Goal: Task Accomplishment & Management: Complete application form

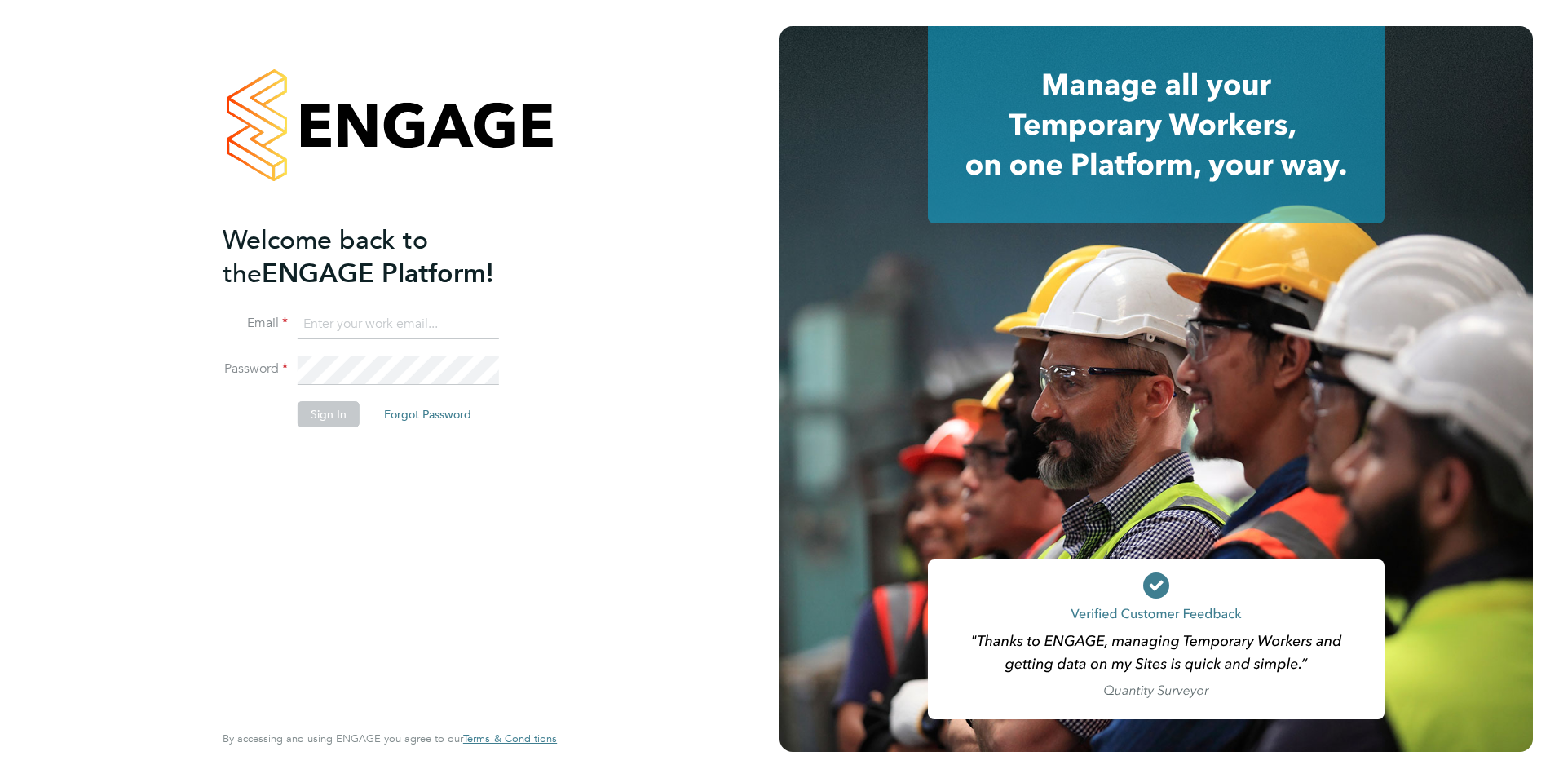
type input "iandavid.hutchinson@gmail.com"
click at [329, 406] on button "Sign In" at bounding box center [329, 414] width 62 height 26
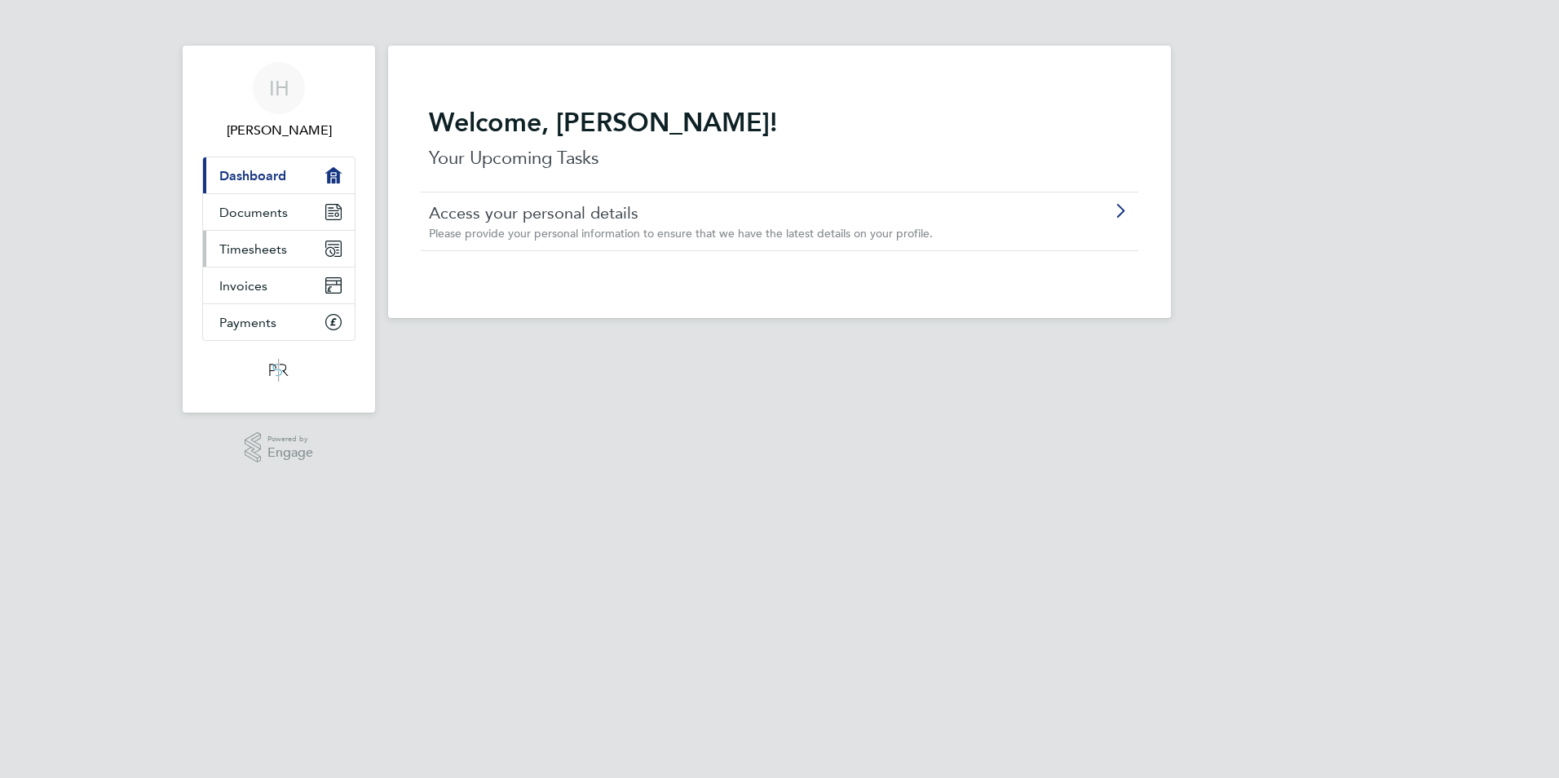
click at [261, 246] on span "Timesheets" at bounding box center [253, 248] width 68 height 15
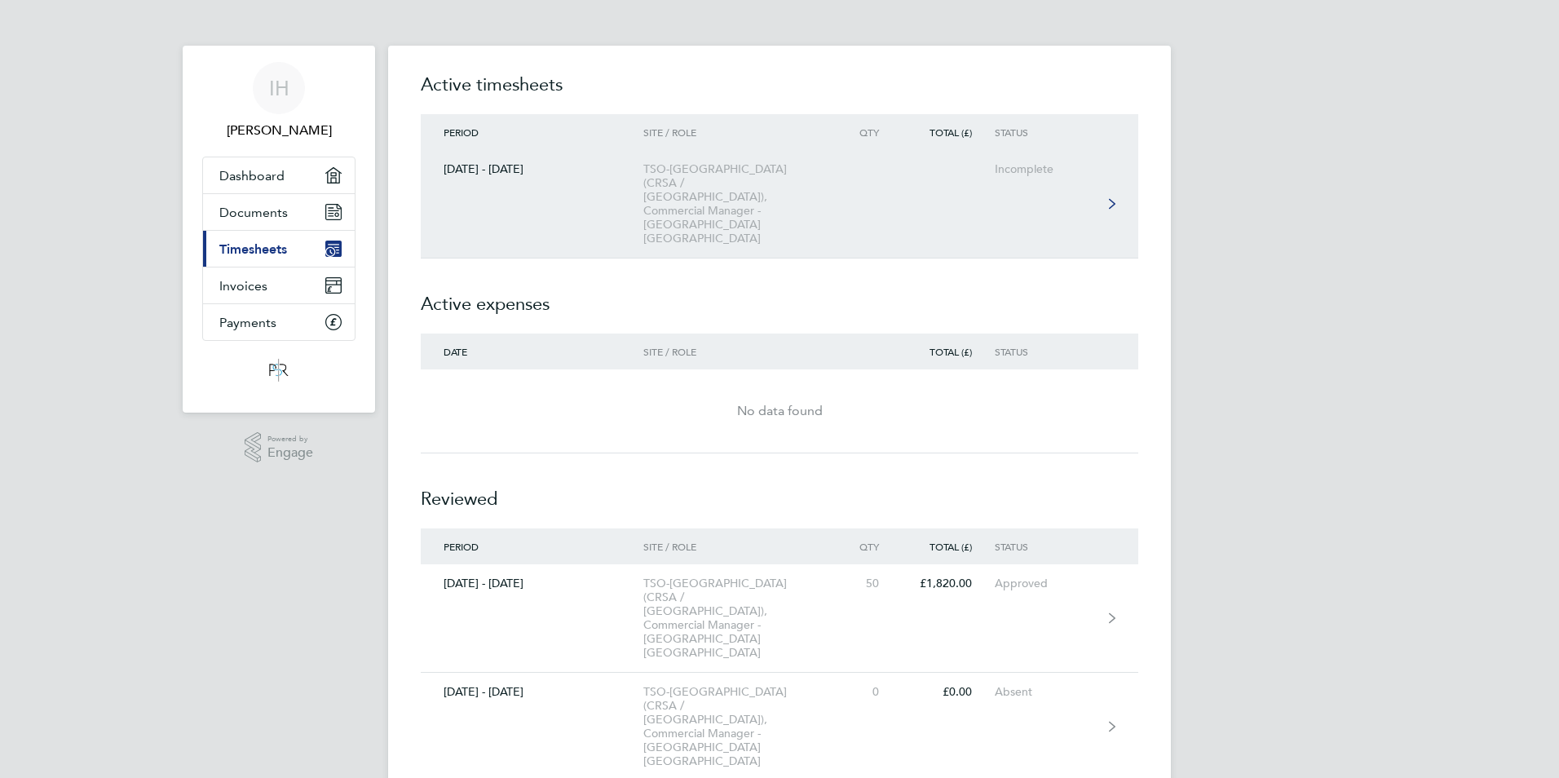
click at [1109, 198] on icon at bounding box center [1112, 203] width 7 height 11
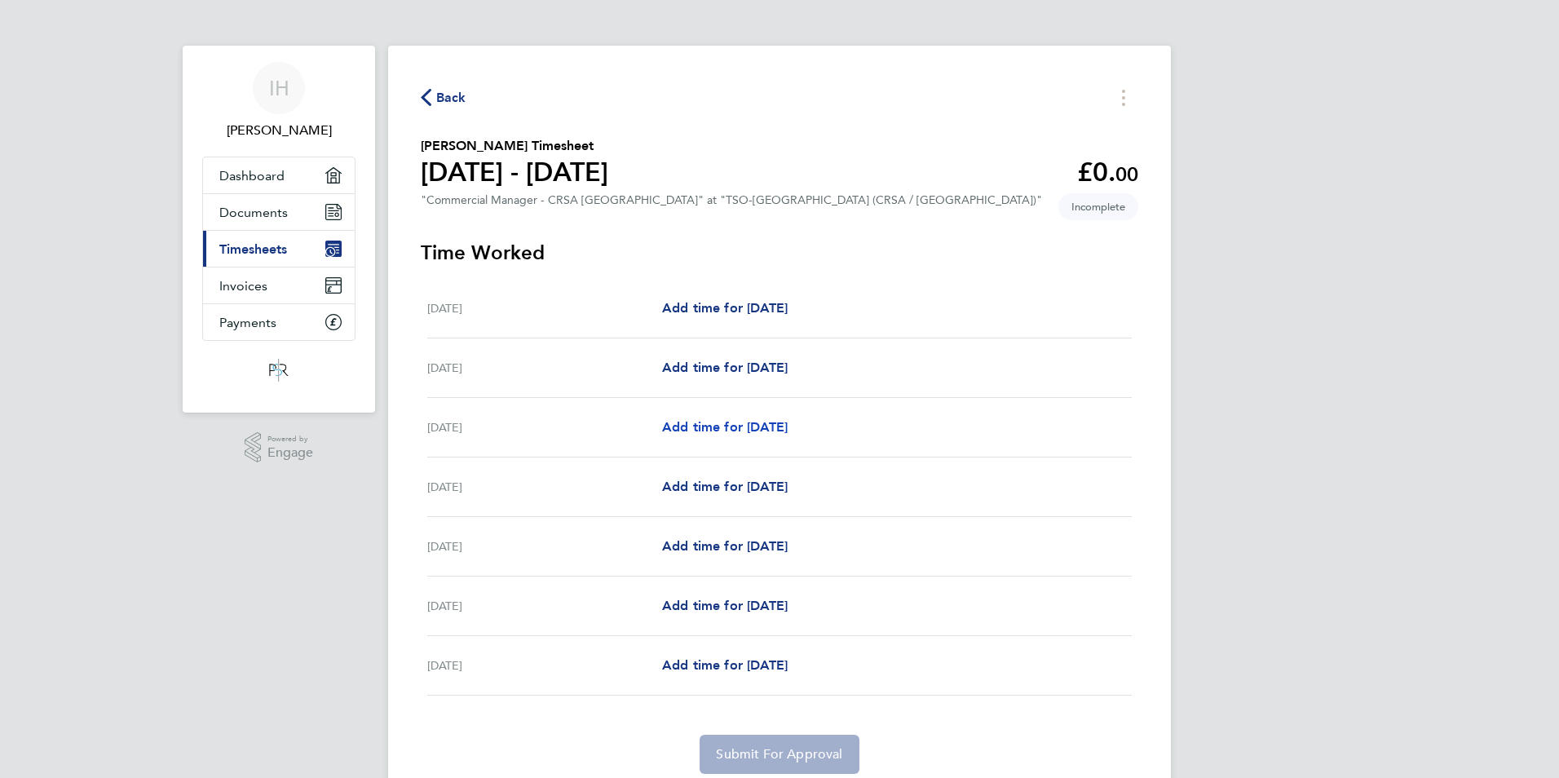
click at [745, 426] on span "Add time for [DATE]" at bounding box center [725, 426] width 126 height 15
select select "60"
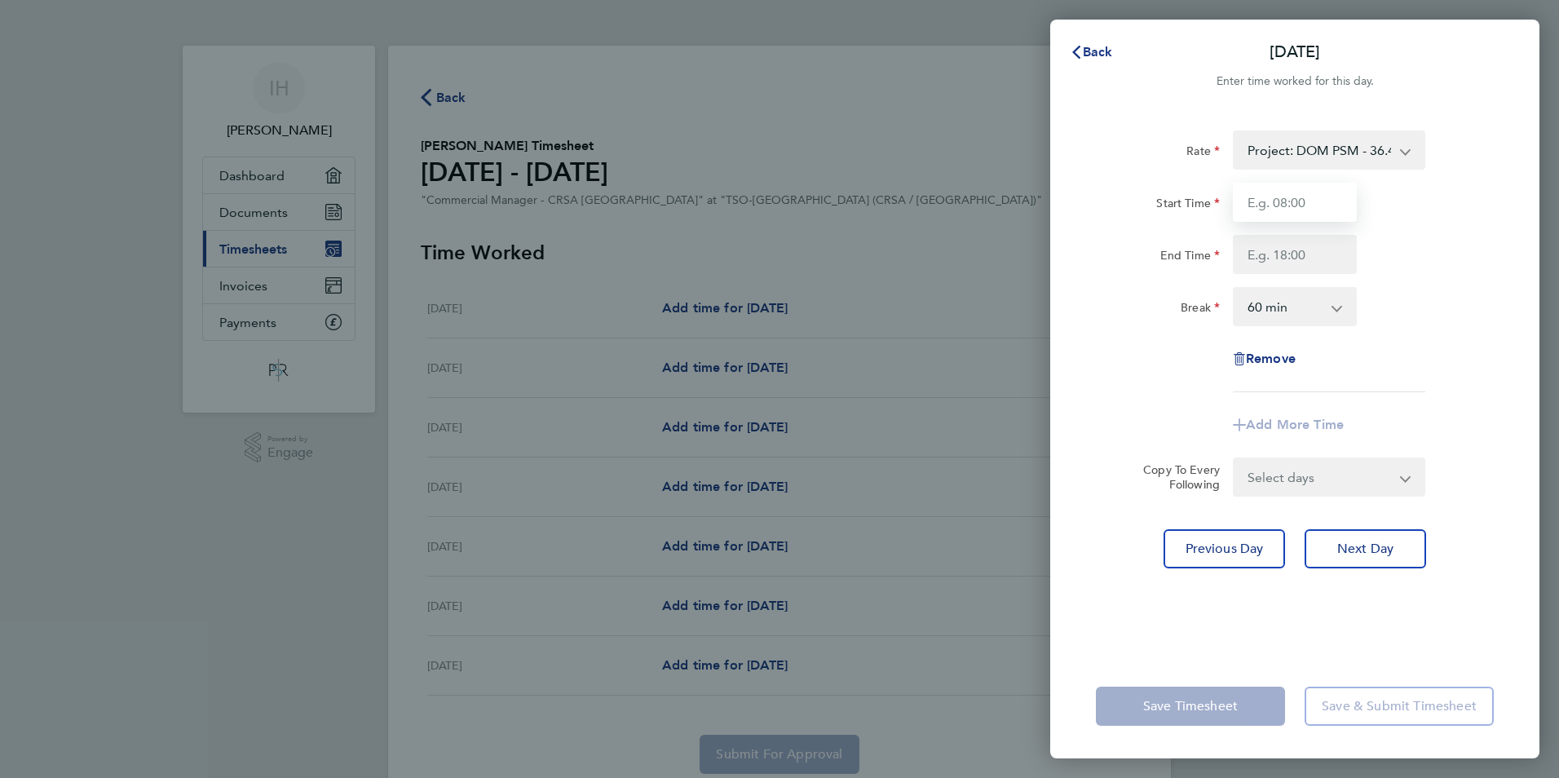
click at [1300, 202] on input "Start Time" at bounding box center [1295, 202] width 124 height 39
type input "08:00"
type input "18:30"
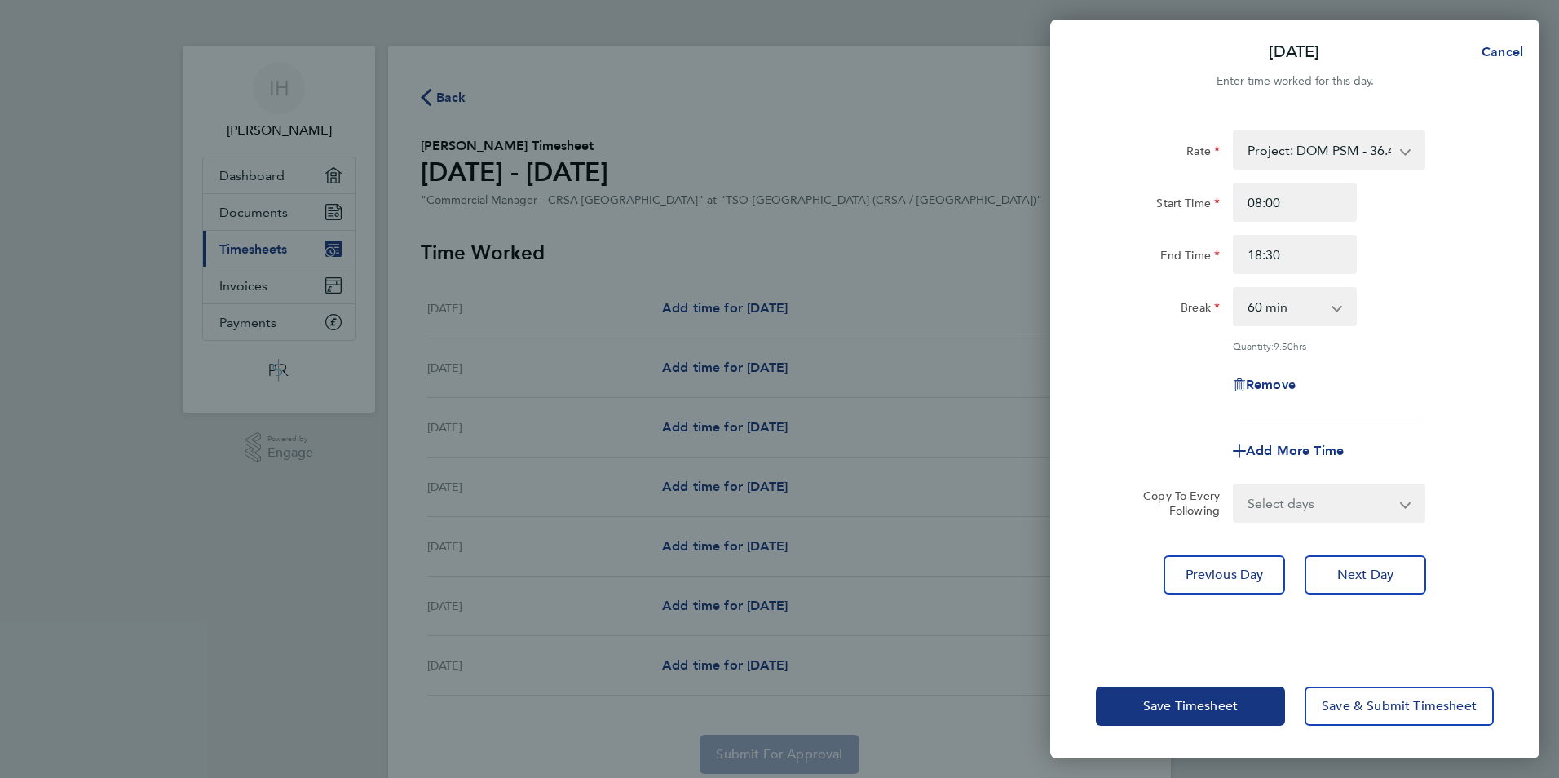
click at [1274, 306] on select "0 min 15 min 30 min 45 min 60 min 75 min 90 min" at bounding box center [1284, 307] width 101 height 36
select select "30"
click at [1234, 289] on select "0 min 15 min 30 min 45 min 60 min 75 min 90 min" at bounding box center [1284, 307] width 101 height 36
click at [1410, 501] on app-icon-cross-button at bounding box center [1416, 503] width 20 height 36
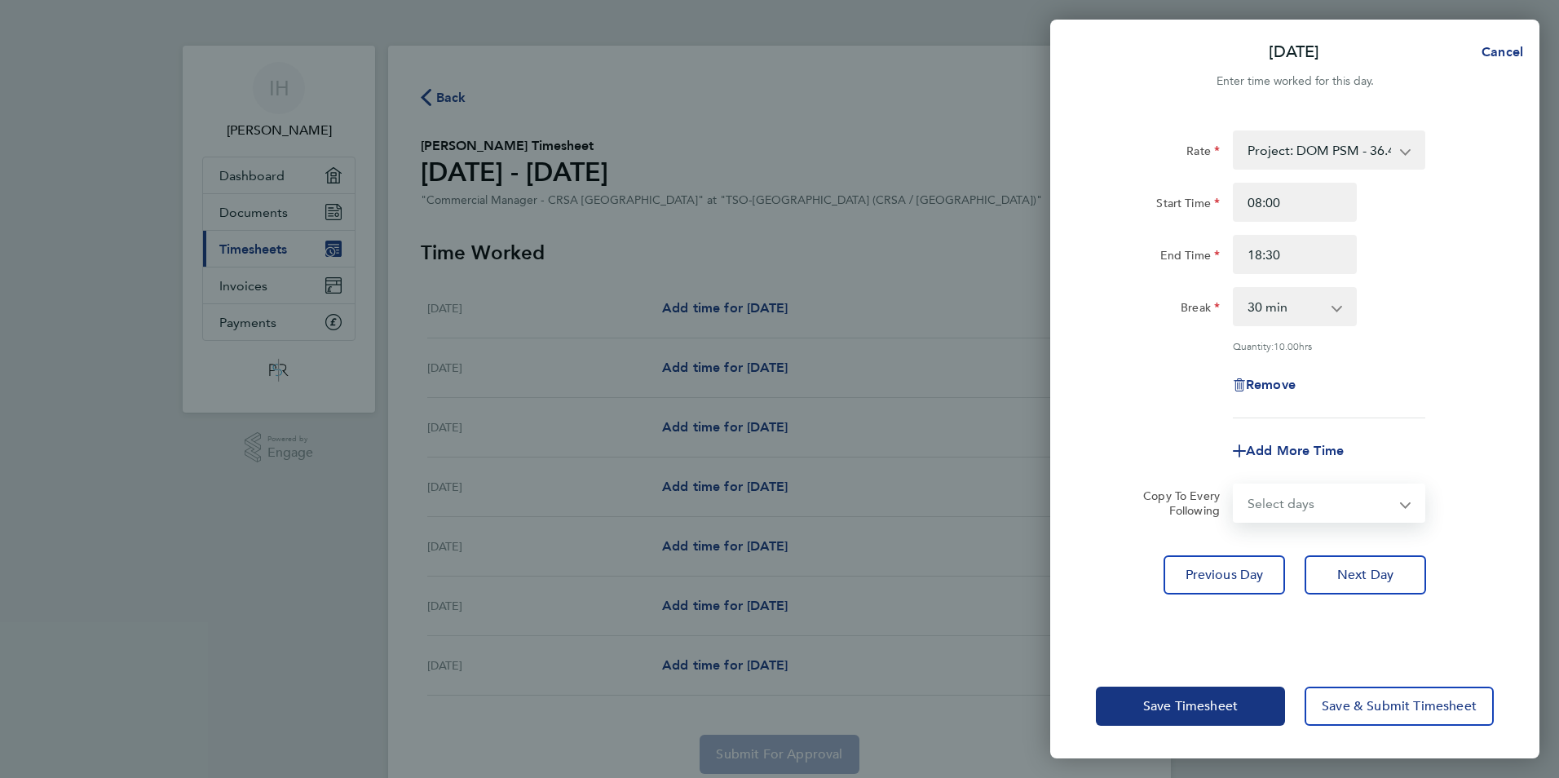
click at [1291, 501] on select "Select days Day [DATE] [DATE] [DATE] [DATE]" at bounding box center [1319, 503] width 171 height 36
select select "TUE"
click at [1234, 485] on select "Select days Day [DATE] [DATE] [DATE] [DATE]" at bounding box center [1319, 503] width 171 height 36
select select "[DATE]"
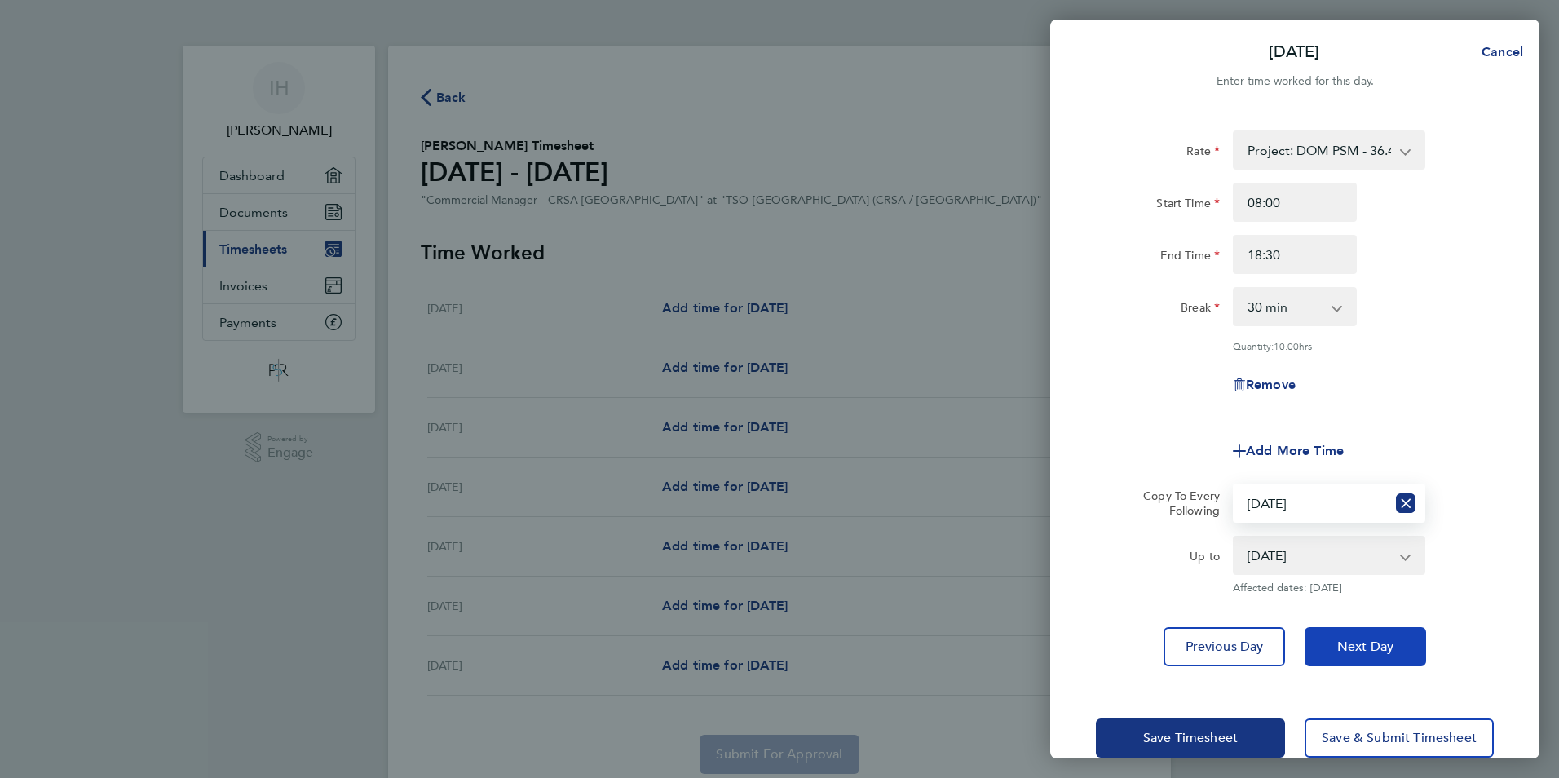
click at [1402, 641] on button "Next Day" at bounding box center [1365, 646] width 121 height 39
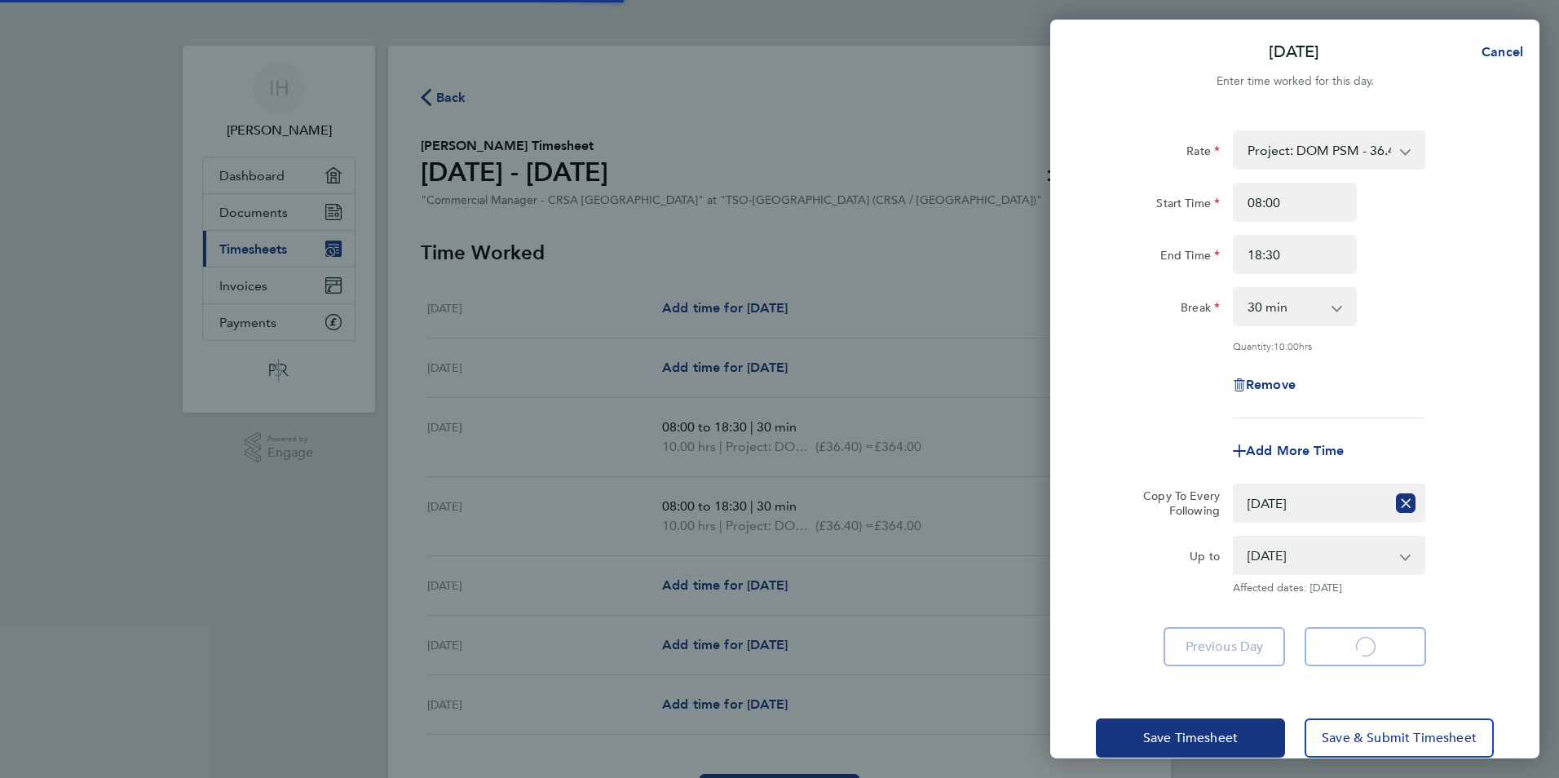
select select "30"
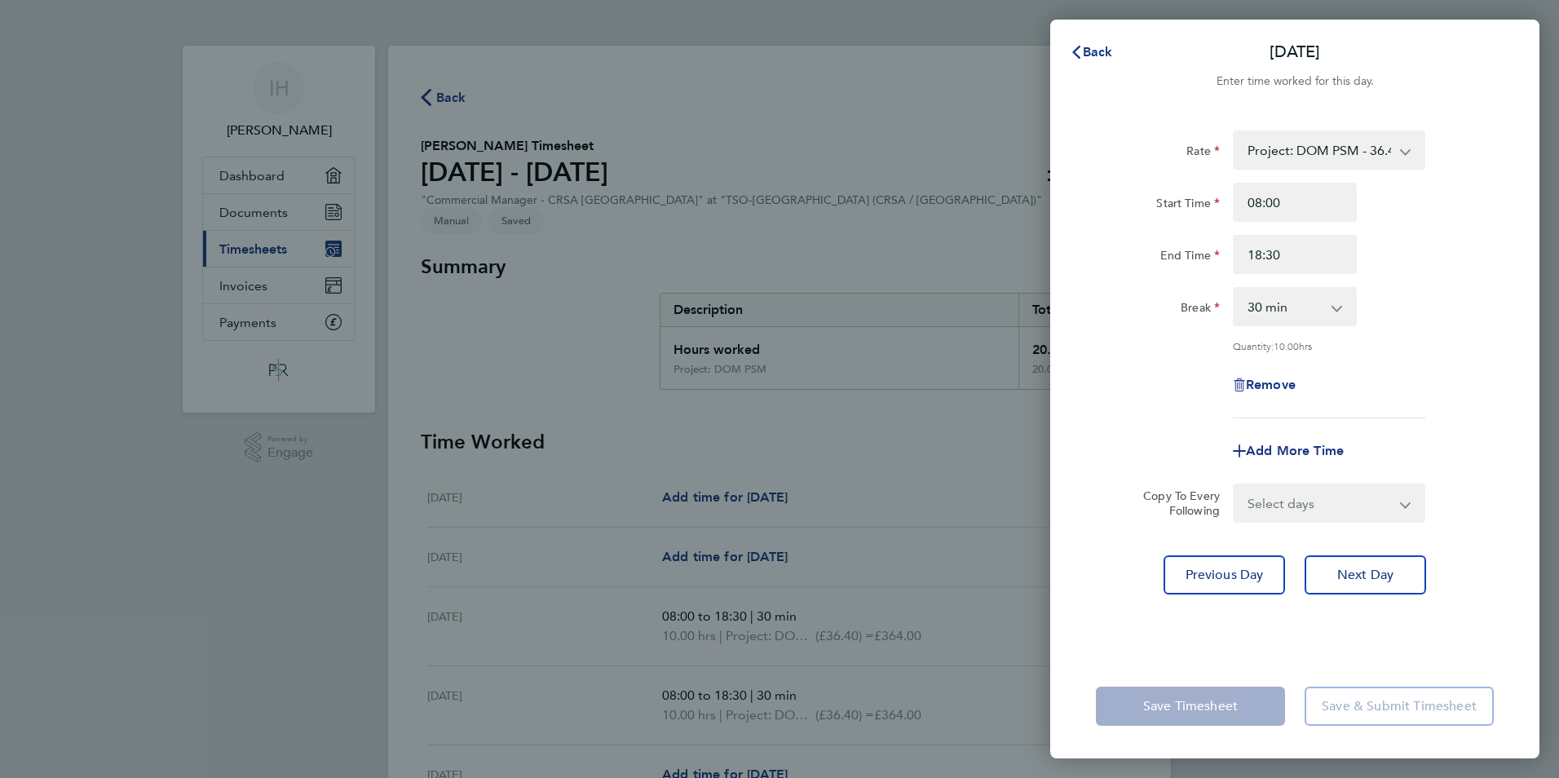
click at [1292, 499] on select "Select days Day [DATE] [DATE] [DATE]" at bounding box center [1319, 503] width 171 height 36
select select "WED"
click at [1234, 485] on select "Select days Day [DATE] [DATE] [DATE]" at bounding box center [1319, 503] width 171 height 36
select select "[DATE]"
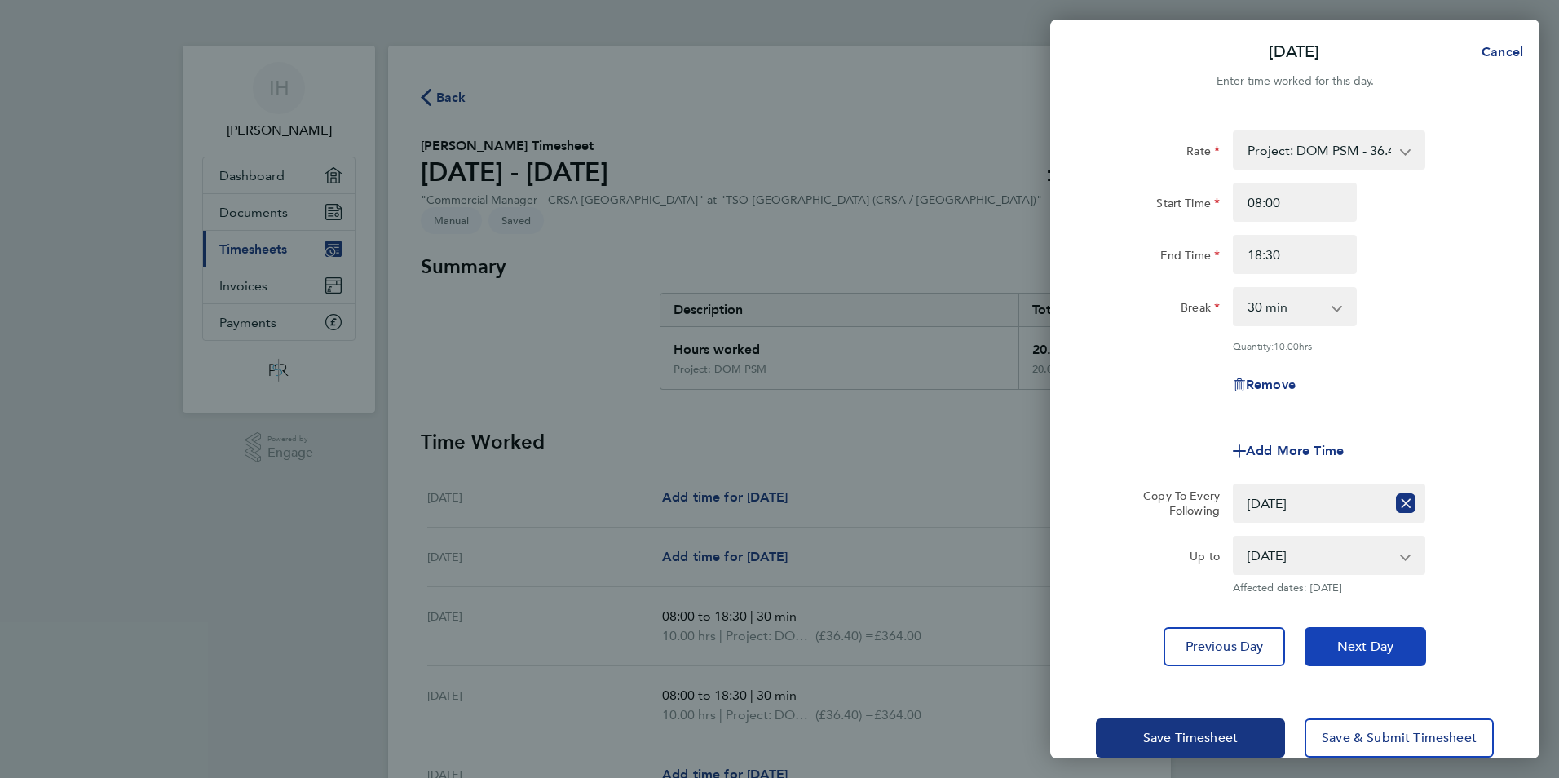
click at [1369, 643] on span "Next Day" at bounding box center [1365, 646] width 56 height 16
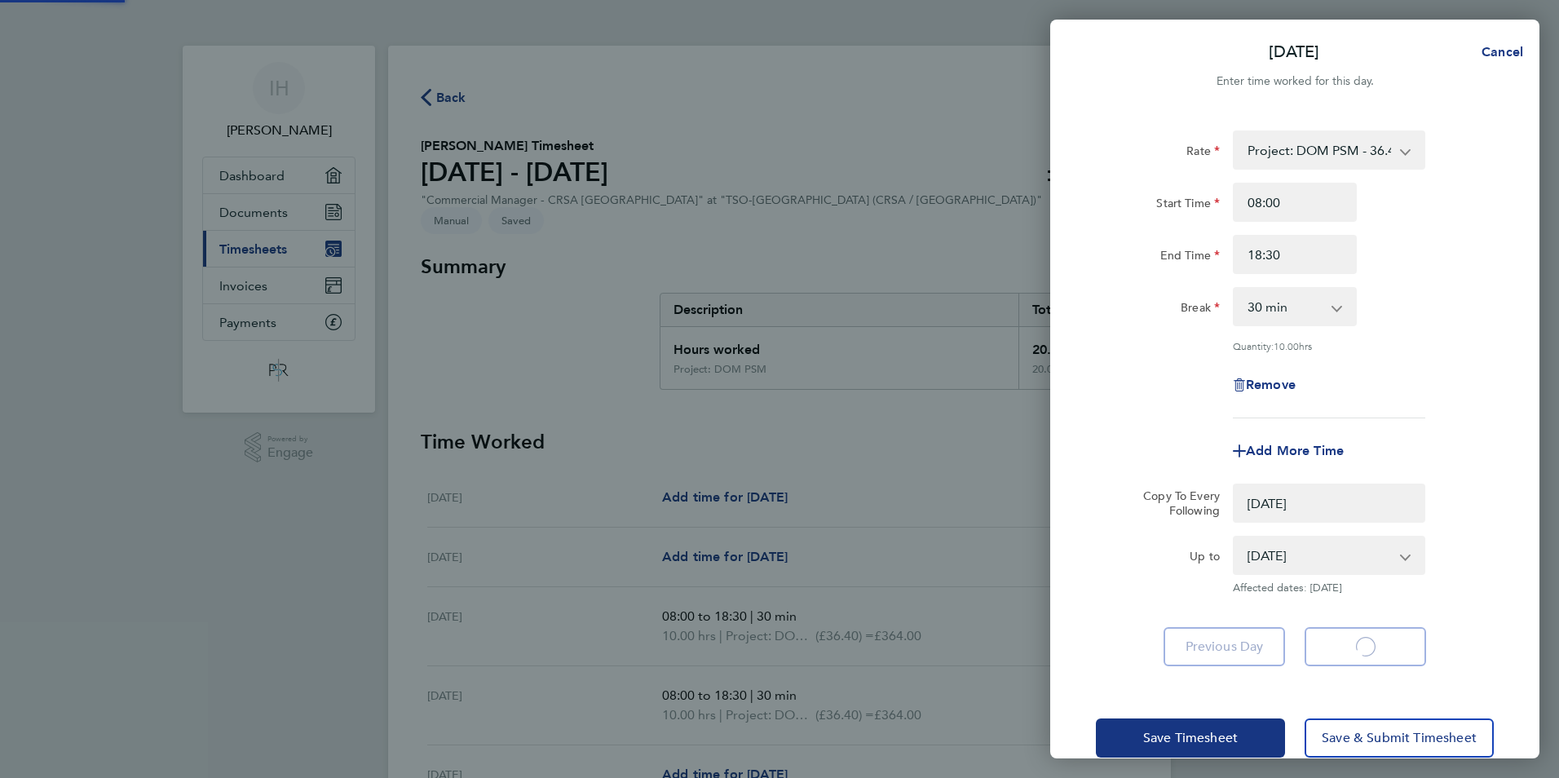
select select "0: null"
select select "30"
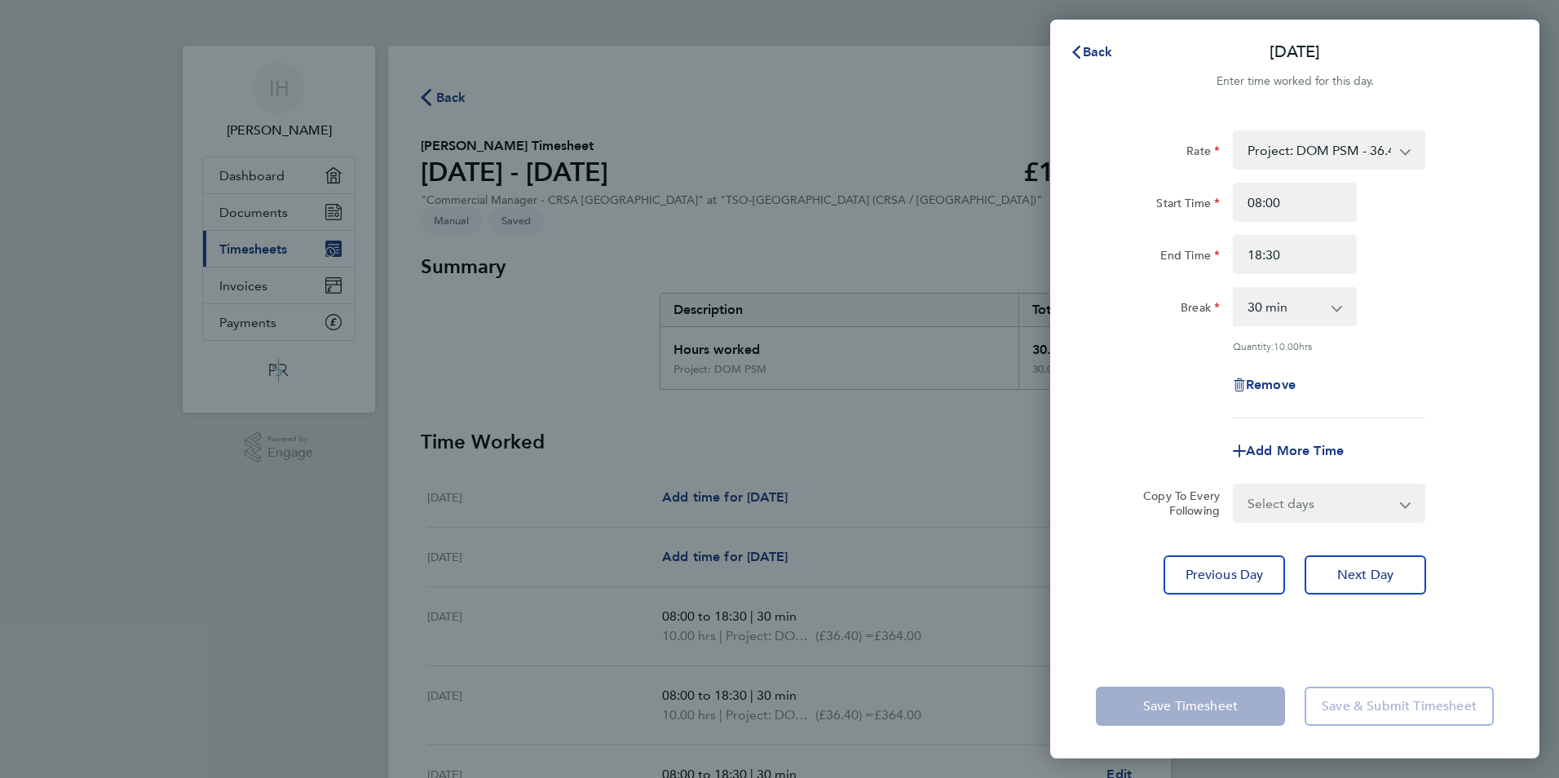
click at [1280, 498] on select "Select days Day [DATE] [DATE]" at bounding box center [1319, 503] width 171 height 36
select select "THU"
click at [1234, 485] on select "Select days Day [DATE] [DATE]" at bounding box center [1319, 503] width 171 height 36
select select "[DATE]"
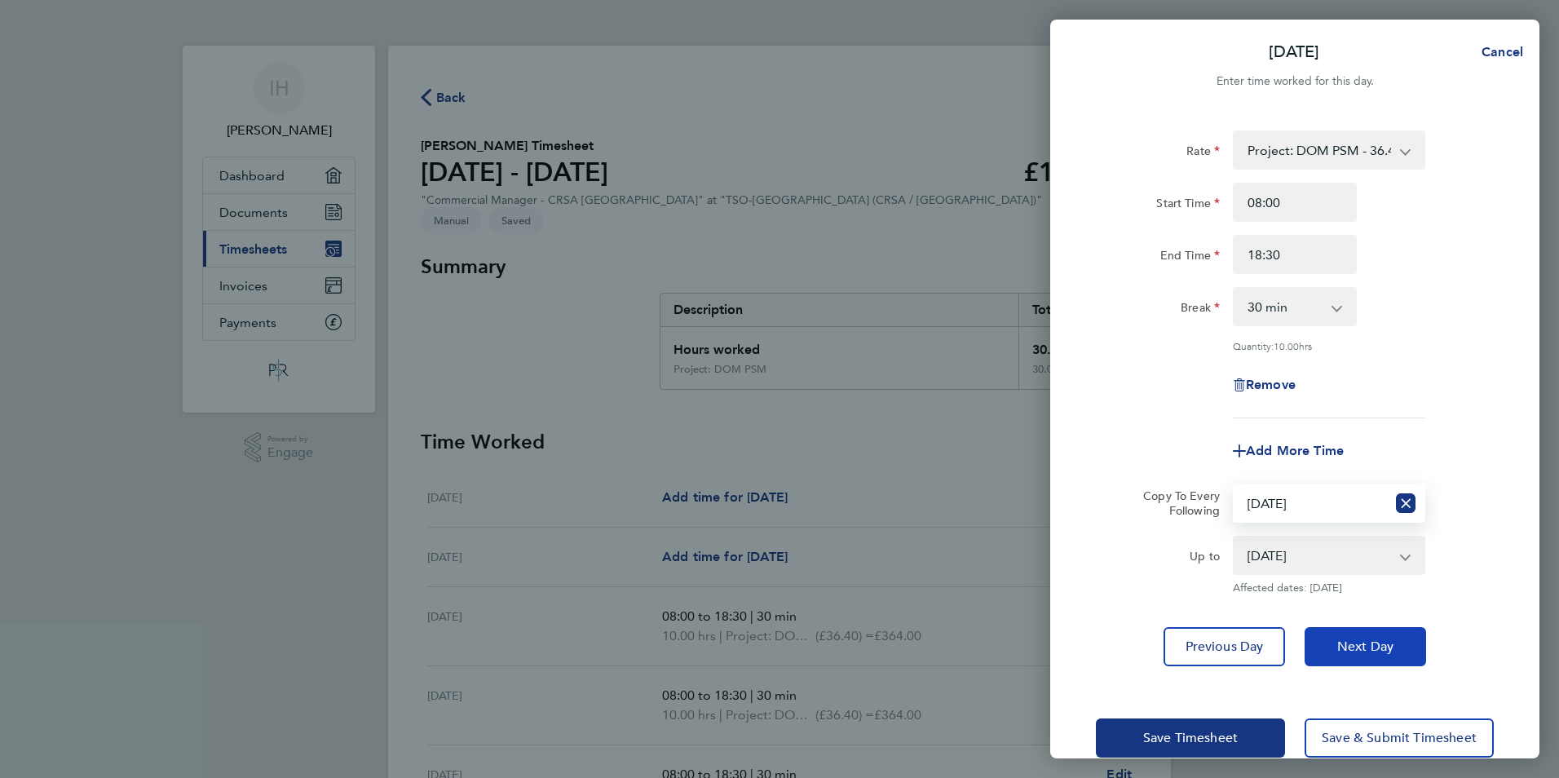
click at [1385, 638] on span "Next Day" at bounding box center [1365, 646] width 56 height 16
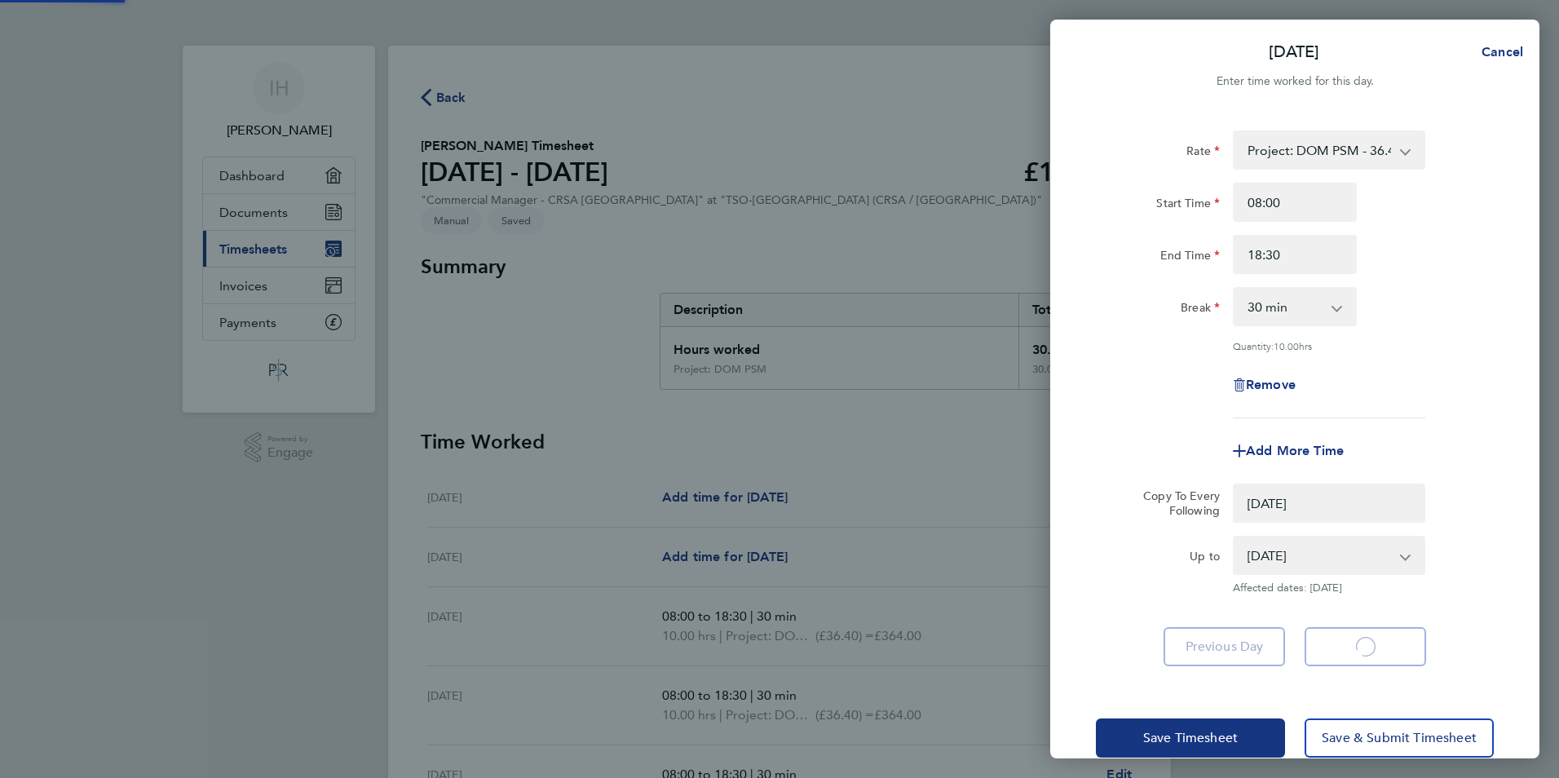
select select "0: null"
select select "30"
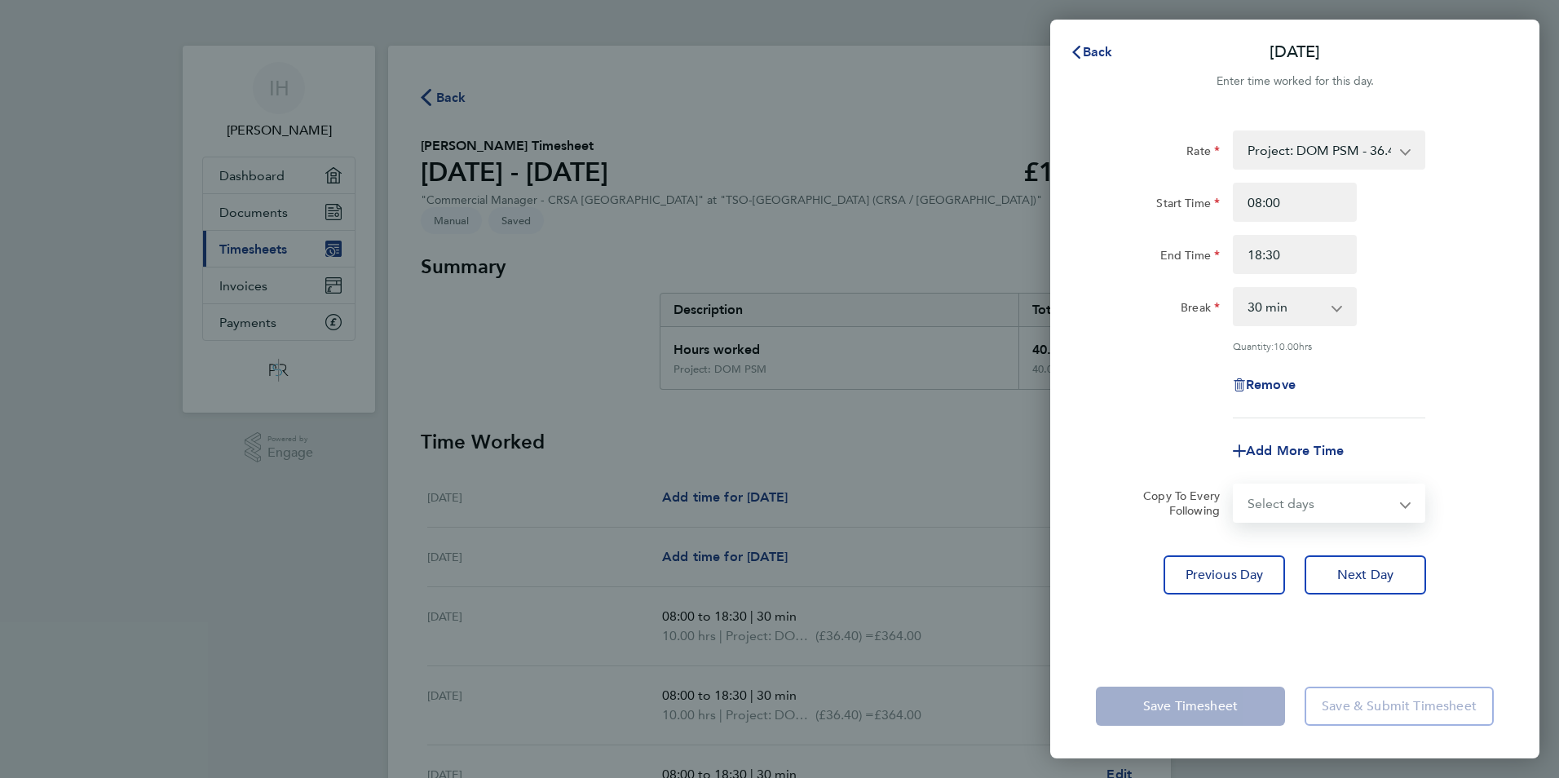
click at [1285, 502] on select "Select days [DATE]" at bounding box center [1319, 503] width 171 height 36
select select "FRI"
click at [1234, 485] on select "Select days [DATE]" at bounding box center [1319, 503] width 171 height 36
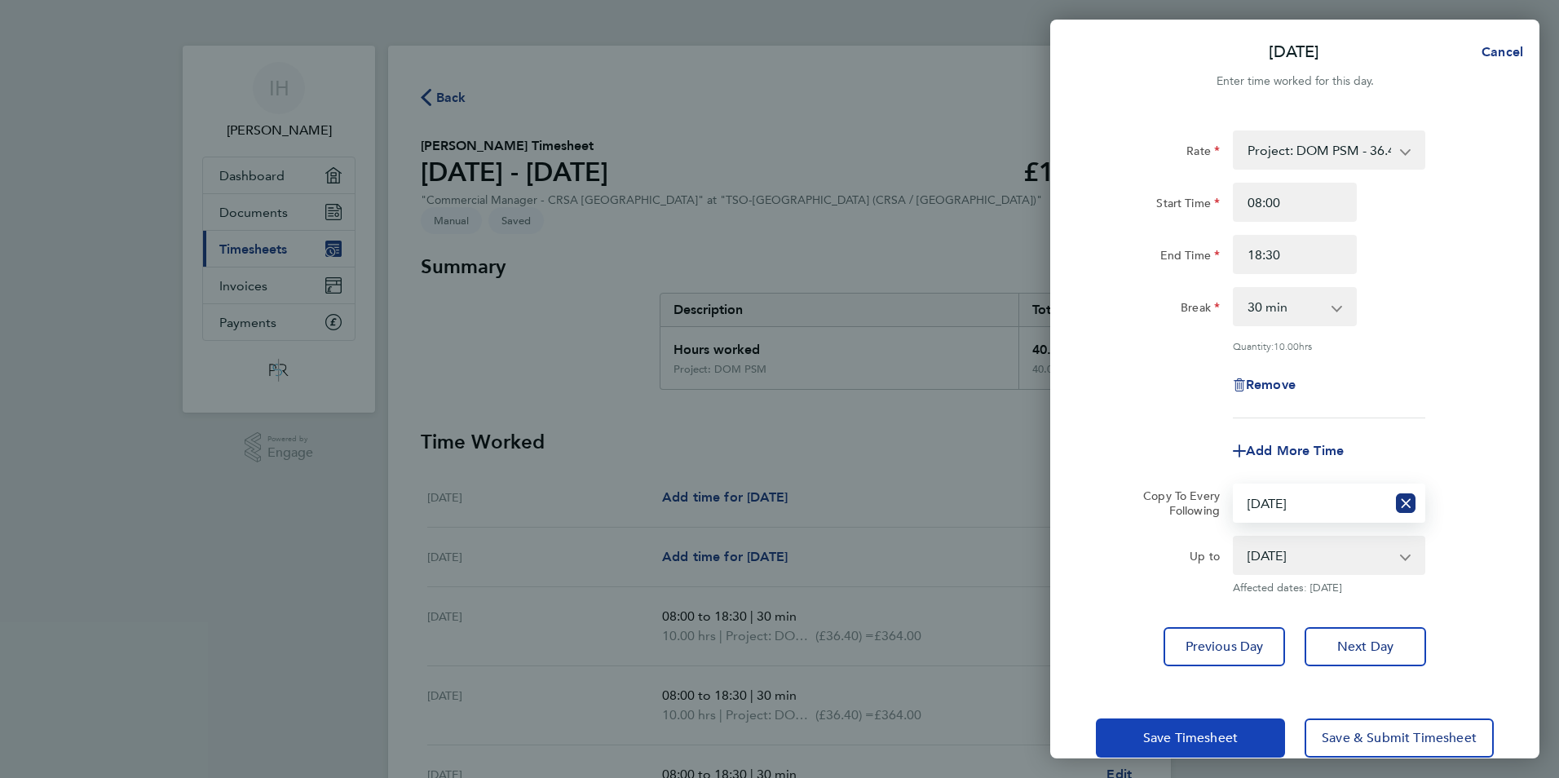
click at [1233, 737] on span "Save Timesheet" at bounding box center [1190, 738] width 95 height 16
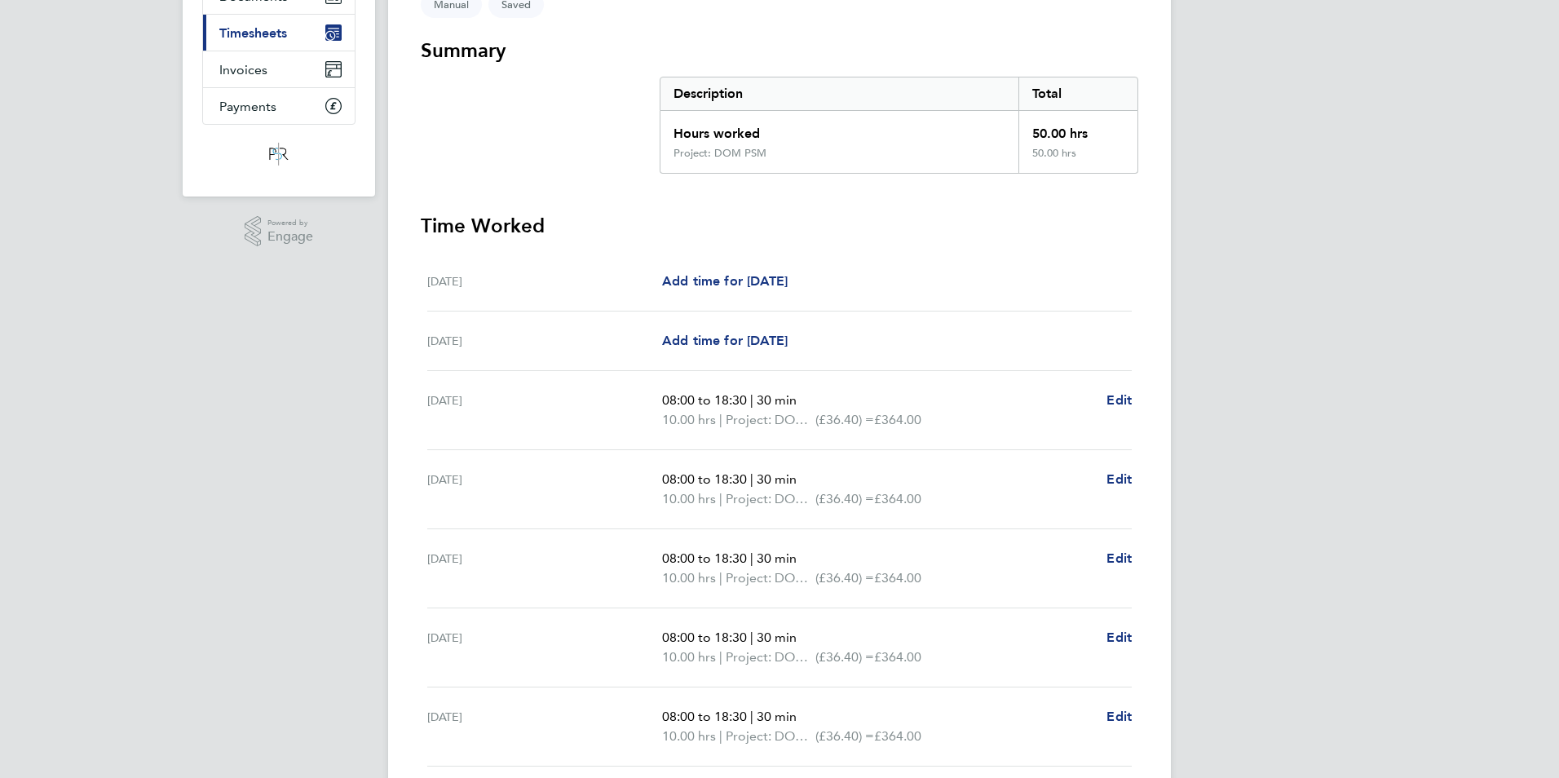
scroll to position [245, 0]
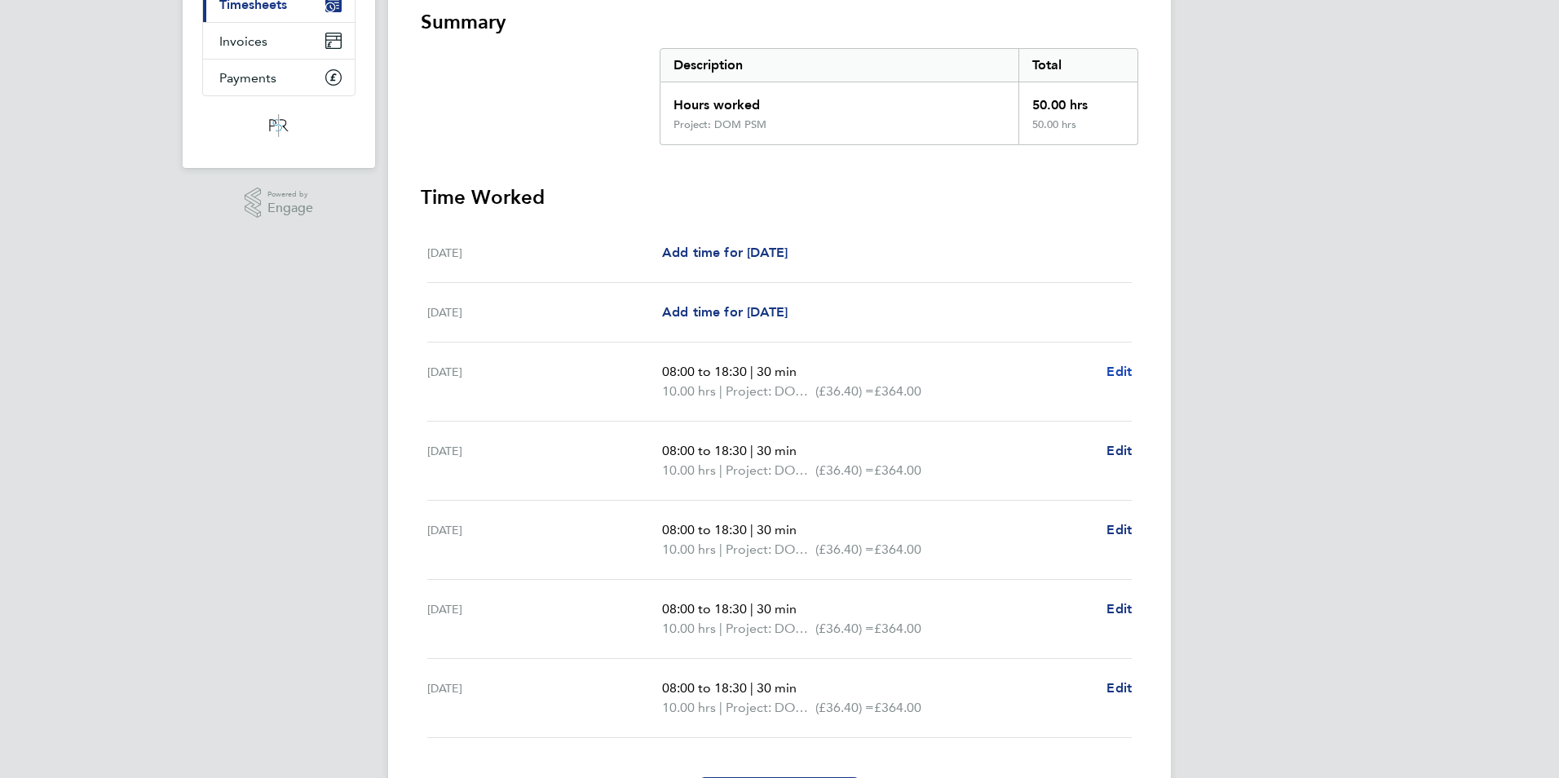
click at [1121, 364] on span "Edit" at bounding box center [1118, 371] width 25 height 15
select select "30"
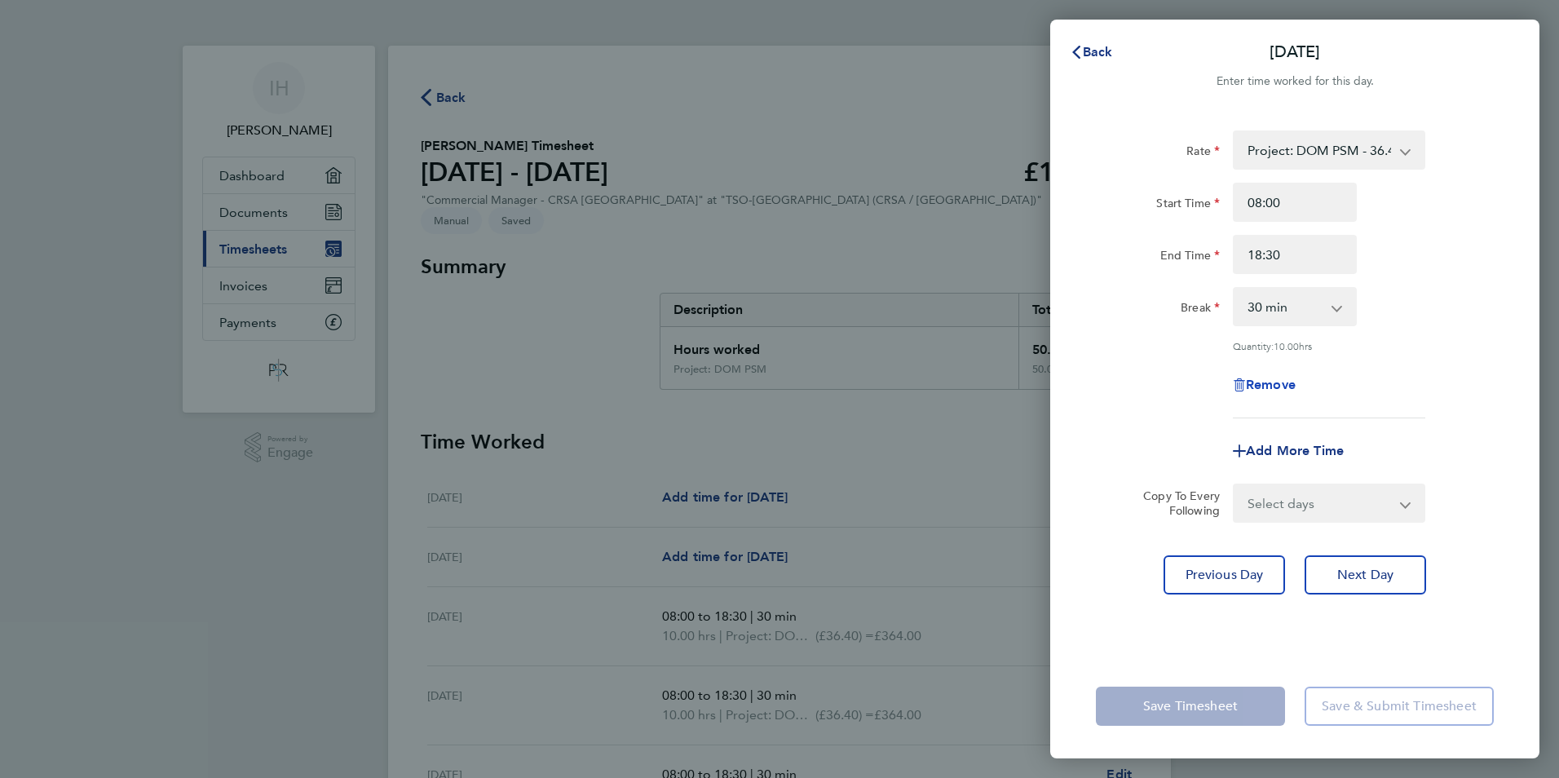
click at [1273, 377] on span "Remove" at bounding box center [1271, 384] width 50 height 15
select select "null"
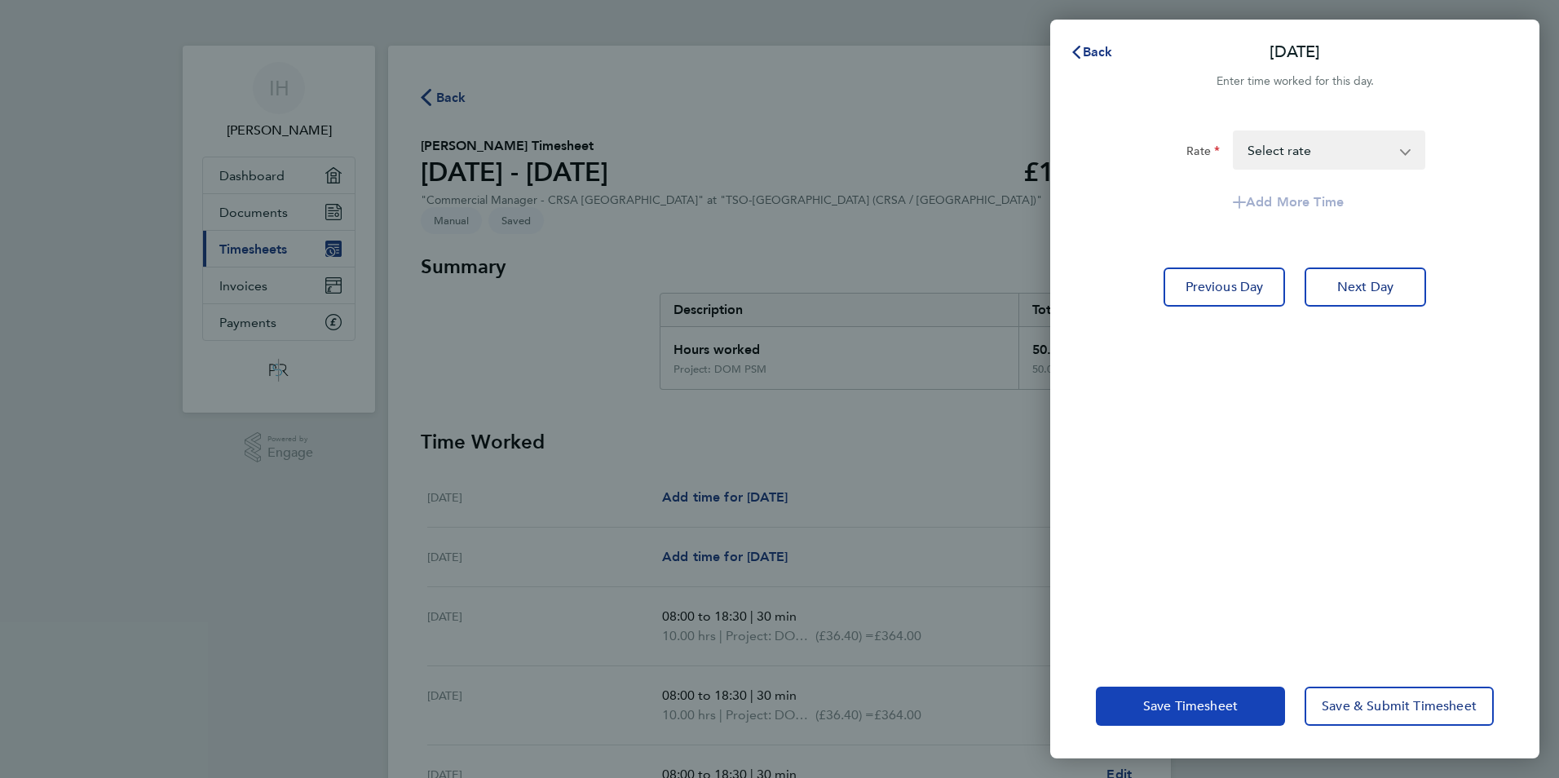
click at [1226, 708] on span "Save Timesheet" at bounding box center [1190, 706] width 95 height 16
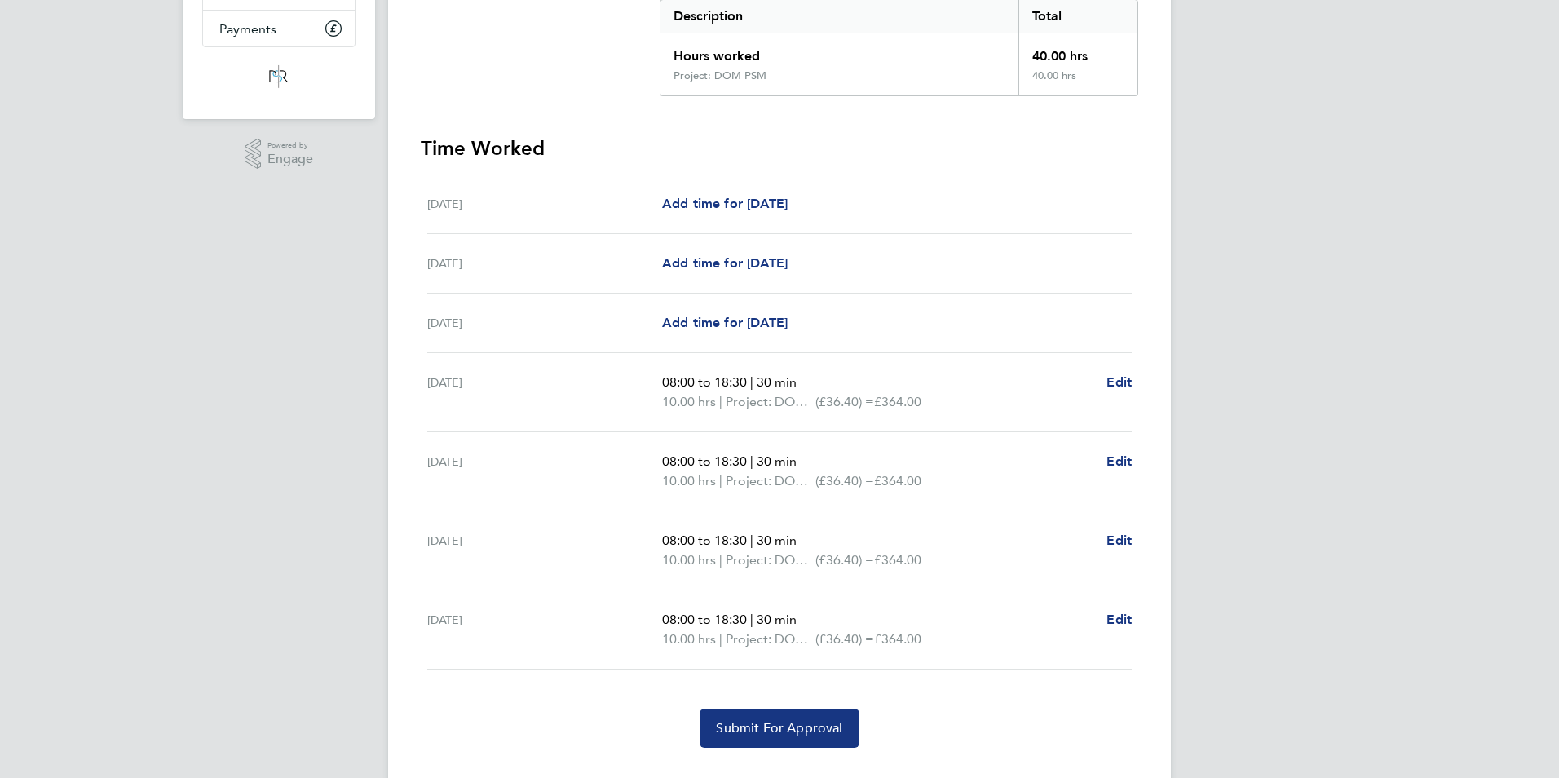
scroll to position [315, 0]
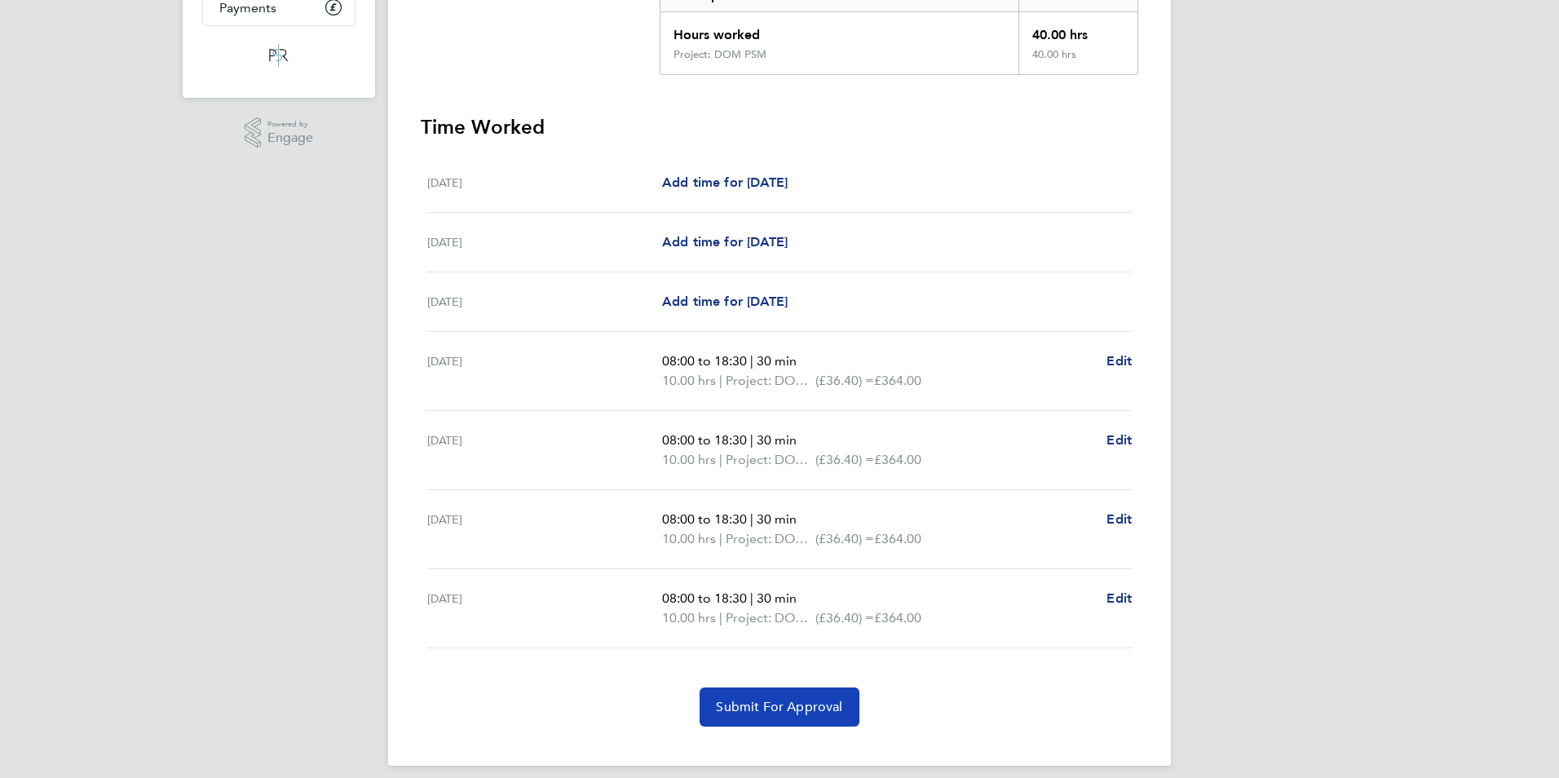
click at [813, 699] on span "Submit For Approval" at bounding box center [779, 707] width 126 height 16
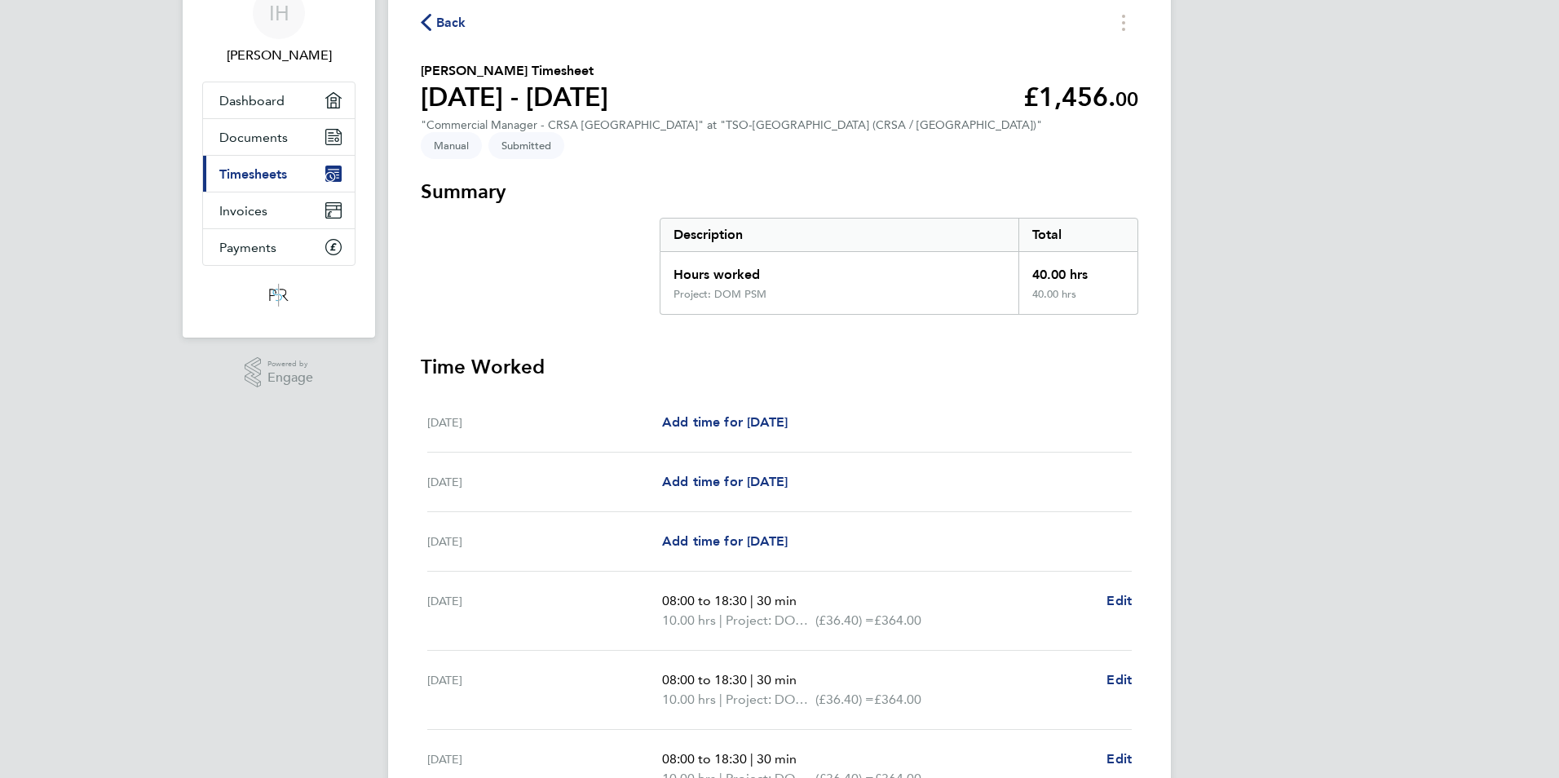
scroll to position [73, 0]
click at [457, 20] on span "Back" at bounding box center [451, 25] width 30 height 20
